Goal: Transaction & Acquisition: Purchase product/service

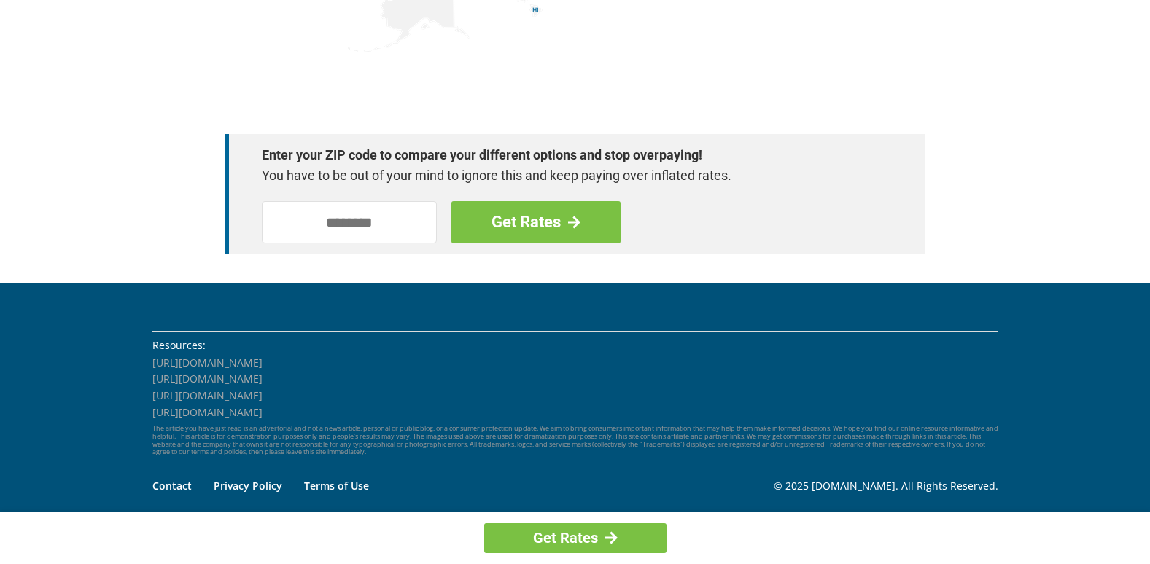
scroll to position [2102, 0]
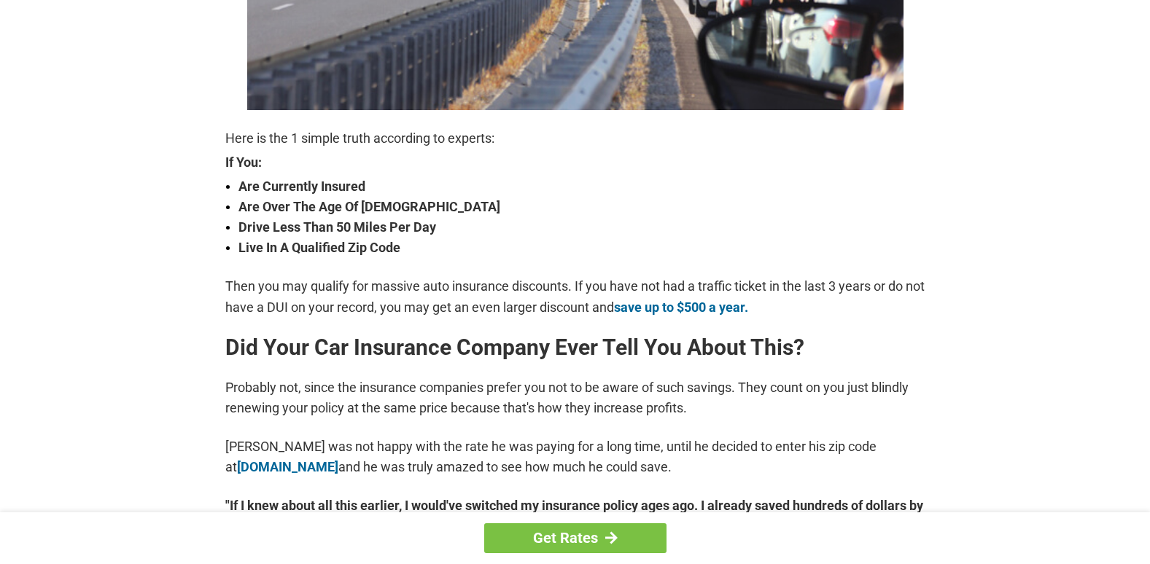
scroll to position [437, 0]
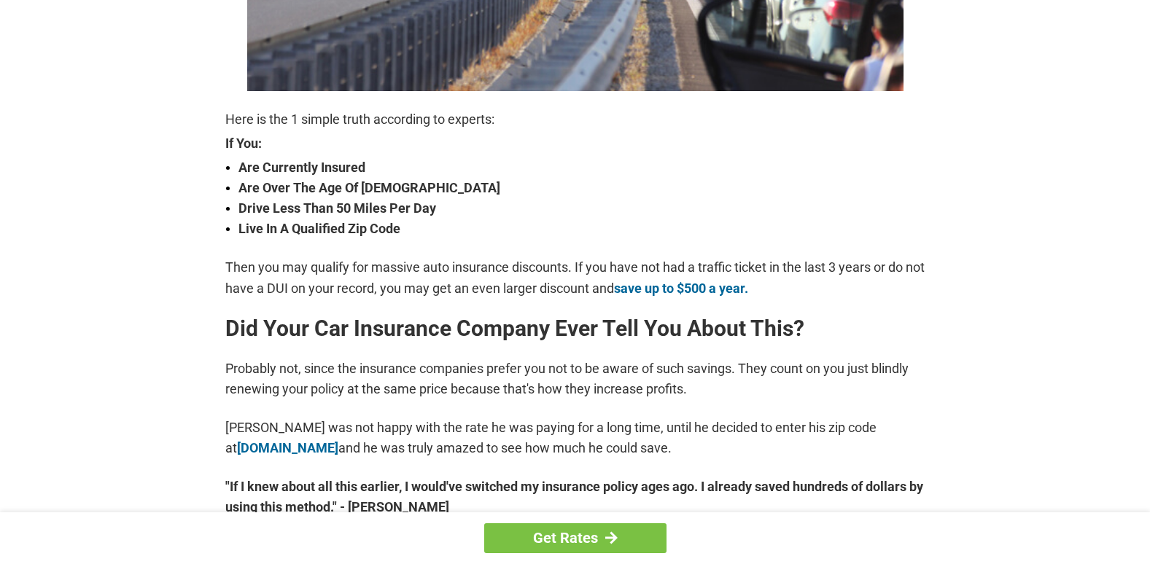
drag, startPoint x: 1154, startPoint y: 557, endPoint x: 852, endPoint y: 559, distance: 302.6
click at [852, 559] on div "Get Rates" at bounding box center [575, 539] width 1150 height 52
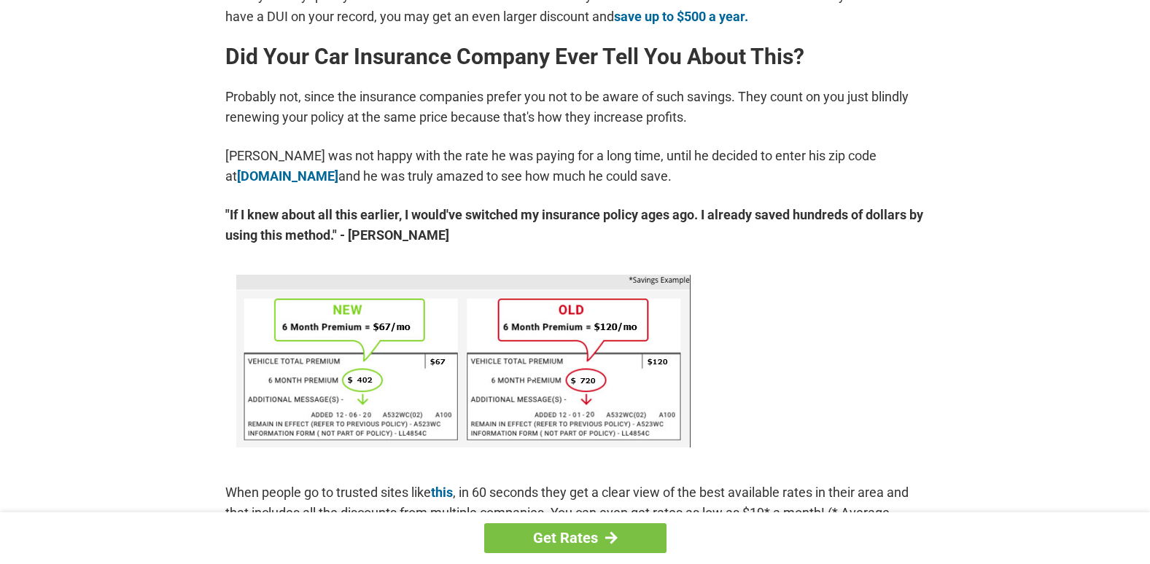
scroll to position [738, 0]
